Goal: Task Accomplishment & Management: Manage account settings

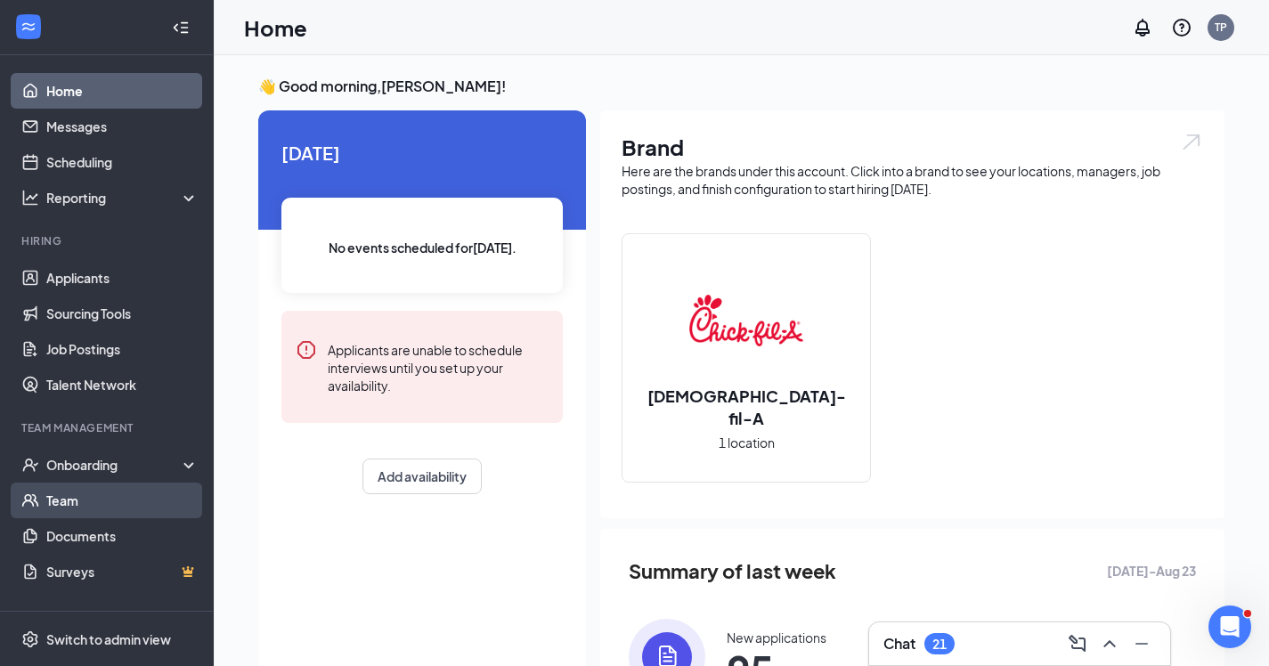
click at [76, 498] on link "Team" at bounding box center [122, 500] width 152 height 36
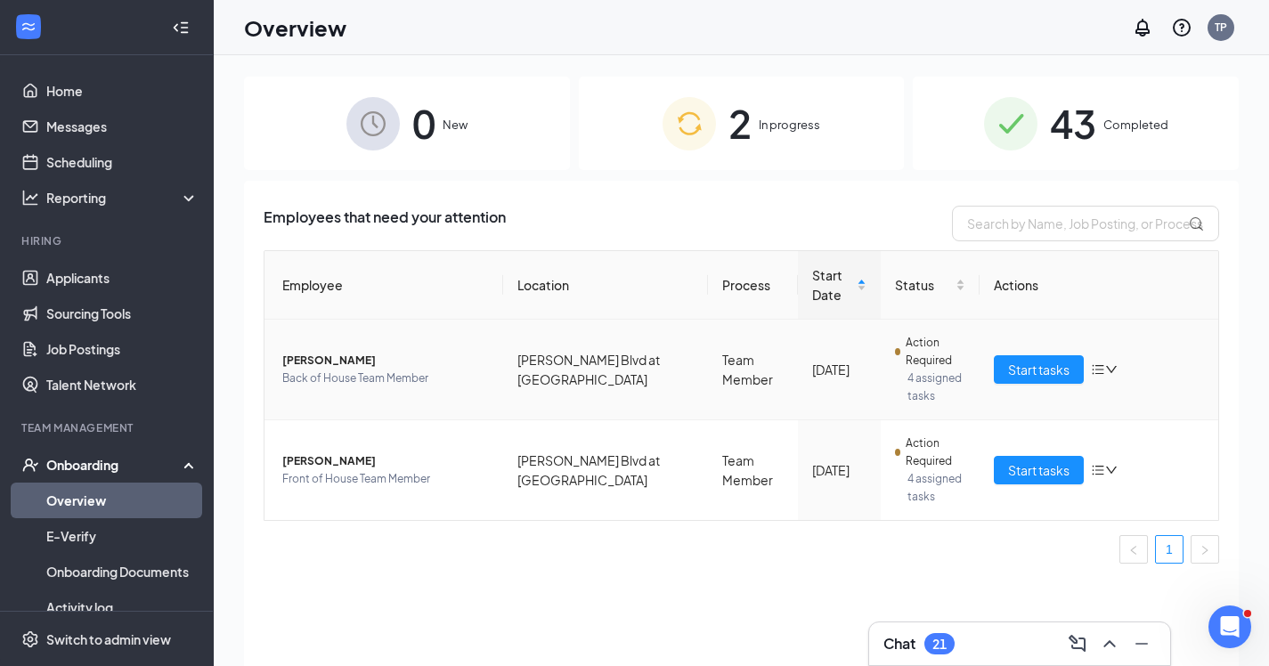
click at [339, 360] on span "[PERSON_NAME]" at bounding box center [385, 361] width 207 height 18
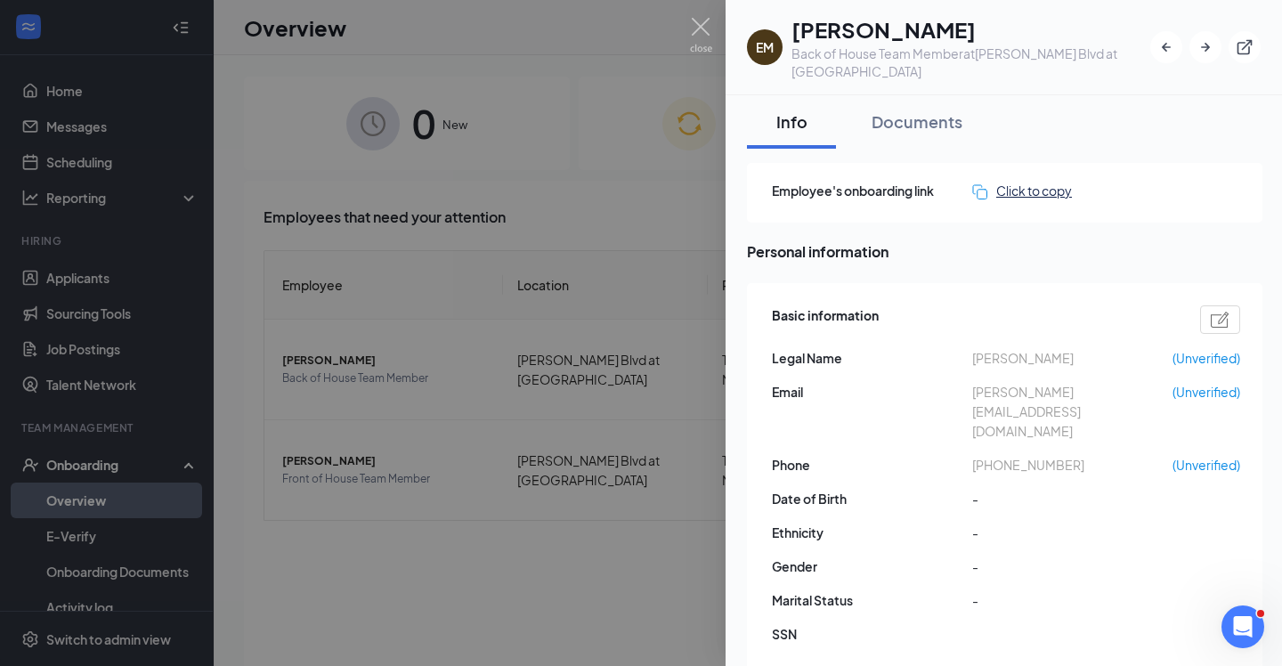
click at [1064, 186] on div "Click to copy" at bounding box center [1022, 191] width 100 height 20
click at [854, 193] on span "Employee's onboarding link" at bounding box center [872, 191] width 200 height 20
click at [705, 28] on img at bounding box center [701, 35] width 22 height 35
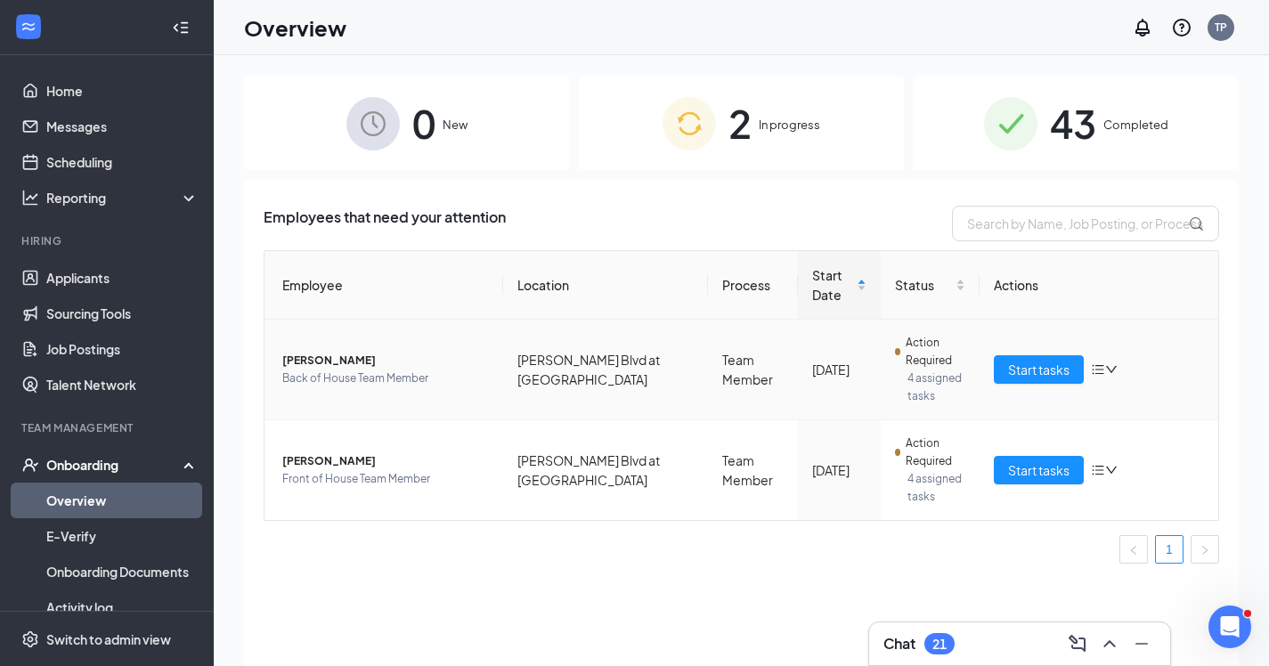
click at [1107, 370] on icon "down" at bounding box center [1111, 369] width 12 height 12
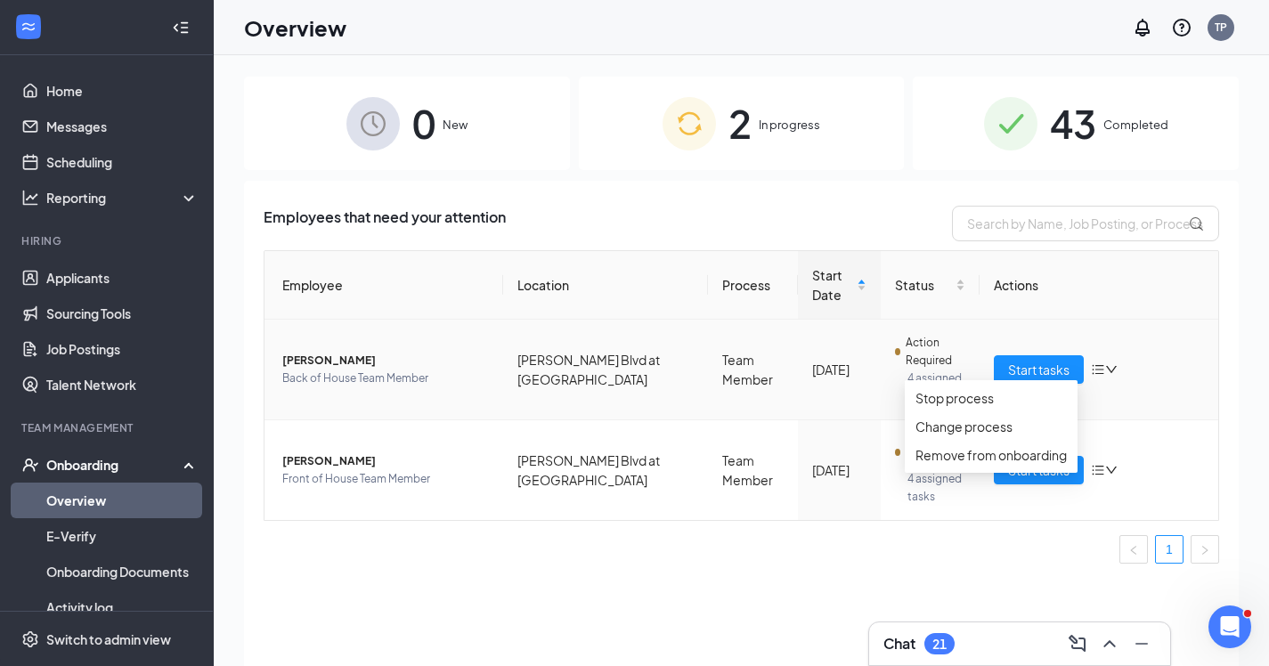
click at [439, 340] on td "[PERSON_NAME] Back of House Team Member" at bounding box center [383, 370] width 239 height 101
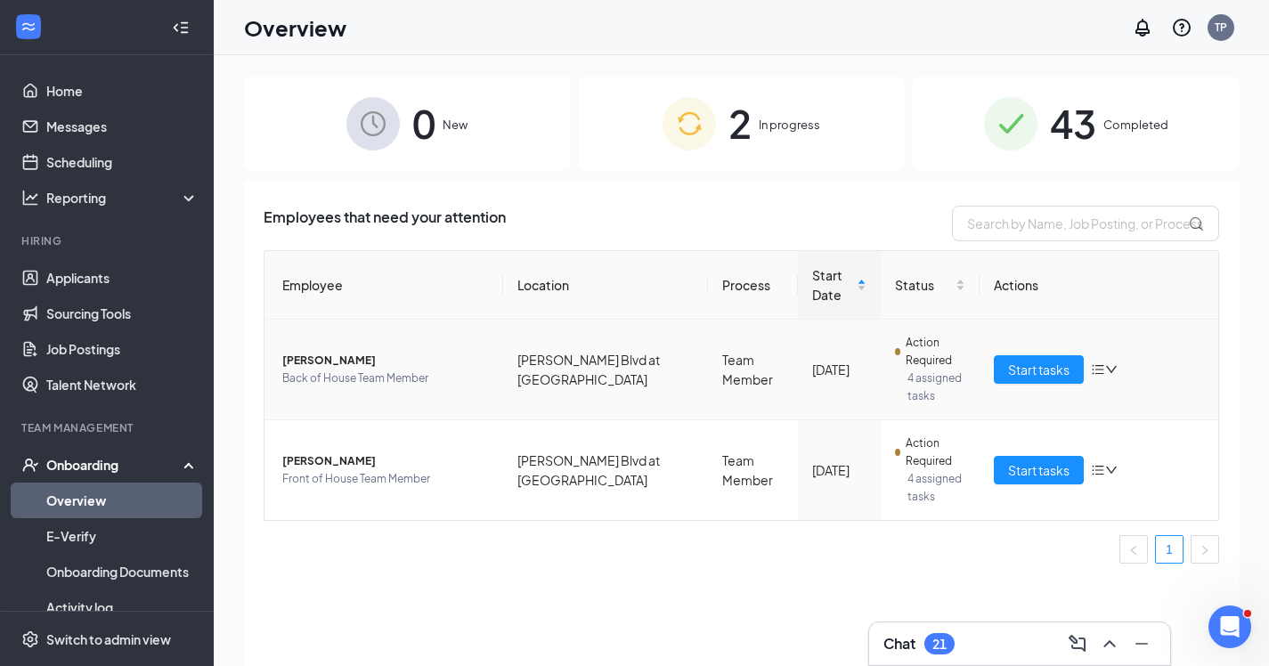
click at [291, 368] on span "[PERSON_NAME]" at bounding box center [385, 361] width 207 height 18
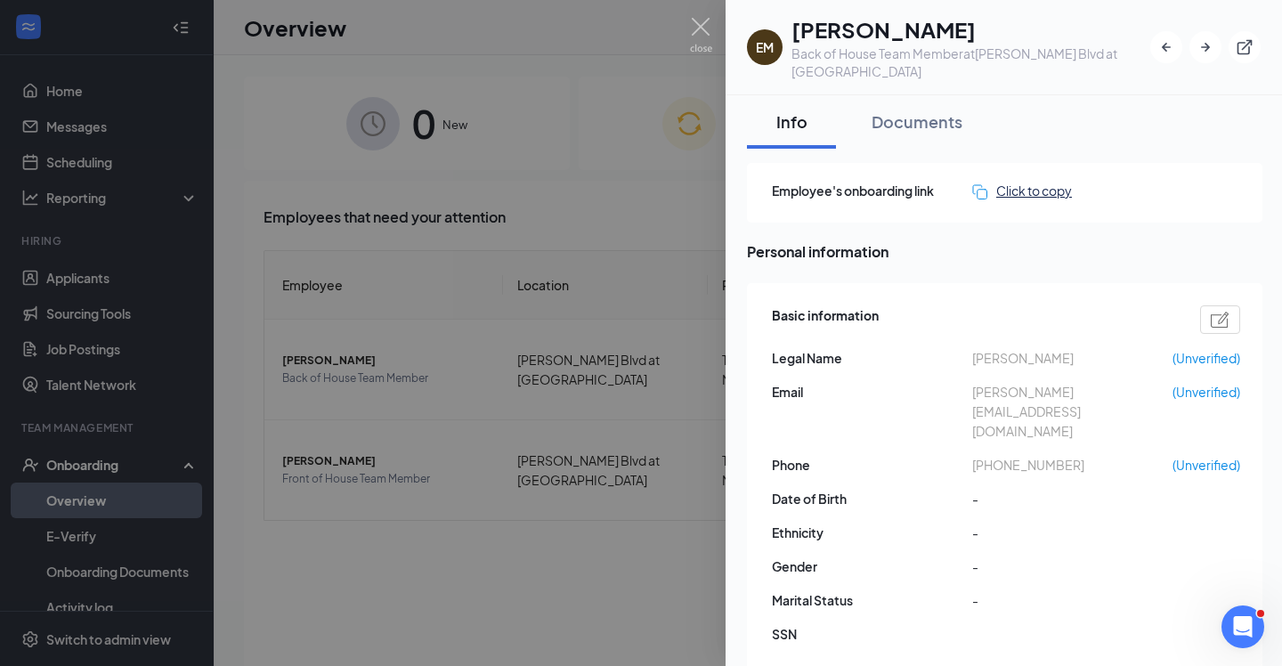
click at [1051, 184] on div "Click to copy" at bounding box center [1022, 191] width 100 height 20
click at [1025, 455] on span "[PHONE_NUMBER]" at bounding box center [1072, 465] width 200 height 20
copy span "17206921377"
click at [1013, 191] on div "Click to copy" at bounding box center [1022, 191] width 100 height 20
